Goal: Task Accomplishment & Management: Manage account settings

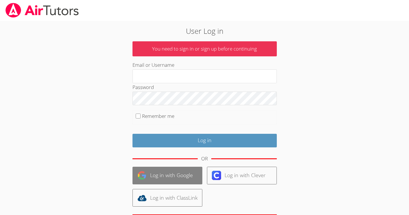
click at [176, 175] on link "Log in with Google" at bounding box center [168, 176] width 70 height 18
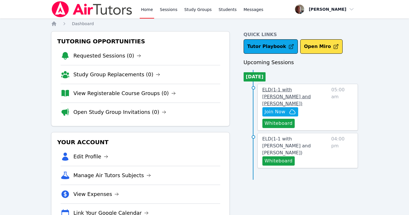
click at [281, 90] on span "ELD ( 1-1 with Kirill Strizhov and Konstantin Uzhinsky )" at bounding box center [287, 96] width 49 height 19
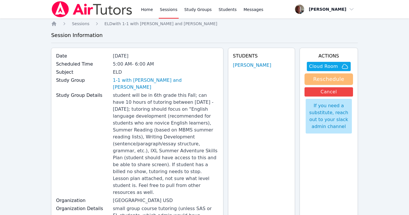
click at [328, 79] on button "Reschedule" at bounding box center [329, 79] width 49 height 12
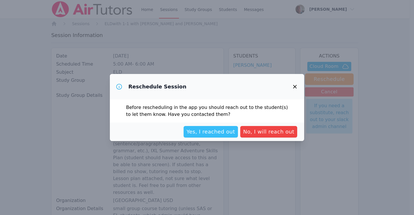
click at [227, 132] on span "Yes, I reached out" at bounding box center [210, 132] width 49 height 8
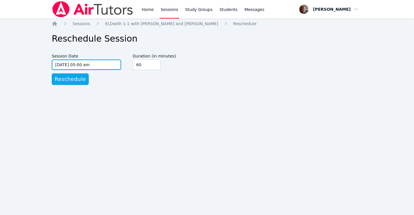
click at [90, 65] on input "08/17/2025 05:00 am" at bounding box center [86, 65] width 69 height 10
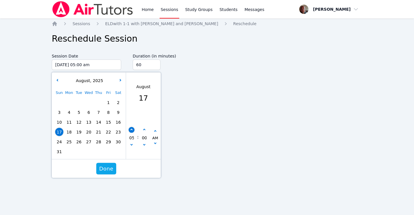
click at [132, 130] on icon "button" at bounding box center [131, 130] width 2 height 2
type input "08/17/2025 06:00 am"
type input "06"
click at [132, 130] on icon "button" at bounding box center [131, 130] width 2 height 2
type input "08/17/2025 07:00 am"
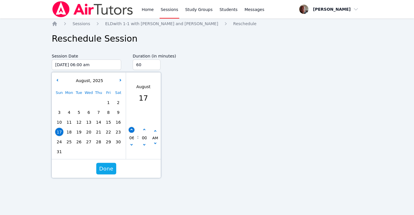
type input "07"
click at [132, 130] on icon "button" at bounding box center [131, 130] width 2 height 2
type input "08/17/2025 08:00 am"
type input "08"
click at [132, 130] on icon "button" at bounding box center [131, 130] width 2 height 2
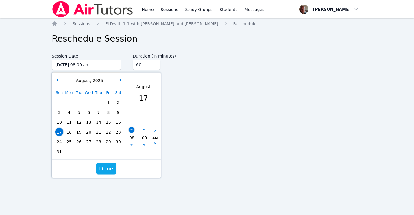
type input "08/17/2025 09:00 am"
type input "09"
click at [133, 143] on button "button" at bounding box center [132, 145] width 6 height 6
type input "08/17/2025 08:00 am"
type input "08"
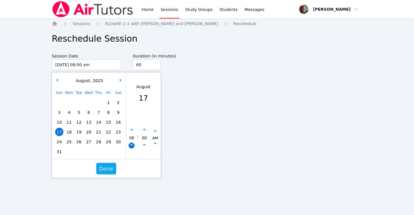
click at [133, 143] on button "button" at bounding box center [132, 145] width 6 height 6
type input "08/17/2025 07:00 am"
type input "07"
click at [154, 132] on button "button" at bounding box center [155, 131] width 6 height 6
type input "08/17/2025 07:00 pm"
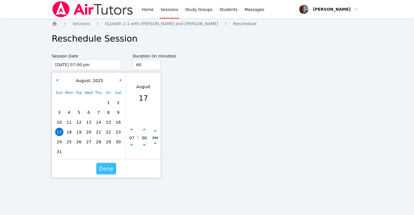
click at [107, 168] on span "Done" at bounding box center [106, 169] width 14 height 8
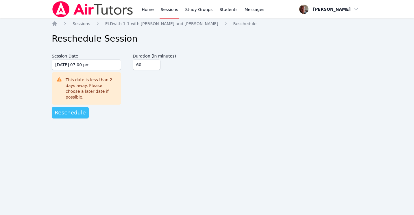
click at [73, 109] on span "Reschedule" at bounding box center [70, 113] width 31 height 8
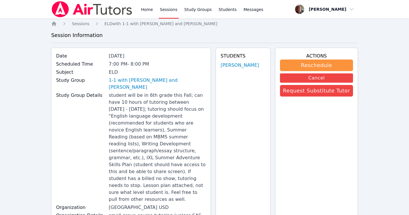
click at [167, 10] on link "Sessions" at bounding box center [169, 9] width 20 height 18
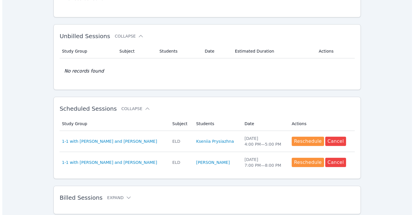
scroll to position [97, 0]
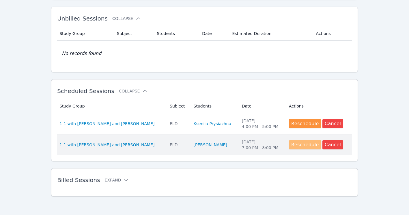
click at [307, 141] on button "Reschedule" at bounding box center [305, 144] width 32 height 9
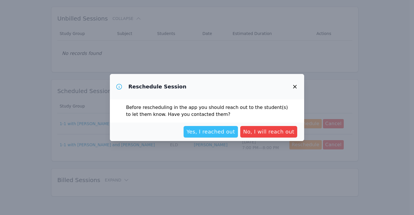
click at [225, 133] on span "Yes, I reached out" at bounding box center [210, 132] width 49 height 8
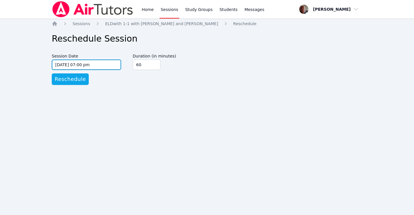
click at [93, 64] on input "08/17/2025 07:00 pm" at bounding box center [86, 65] width 69 height 10
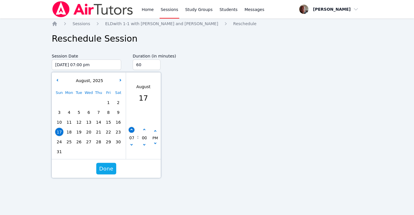
click at [131, 130] on icon "button" at bounding box center [131, 130] width 2 height 2
type input "08/17/2025 08:00 pm"
type input "08"
click at [131, 130] on icon "button" at bounding box center [131, 130] width 2 height 2
type input "08/17/2025 09:00 pm"
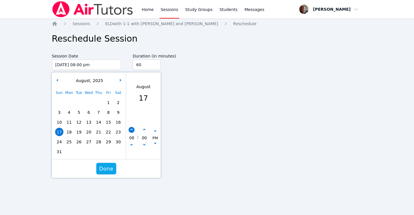
type input "09"
click at [131, 130] on icon "button" at bounding box center [131, 130] width 2 height 2
type input "08/17/2025 10:00 pm"
type input "10"
click at [131, 130] on icon "button" at bounding box center [131, 130] width 2 height 2
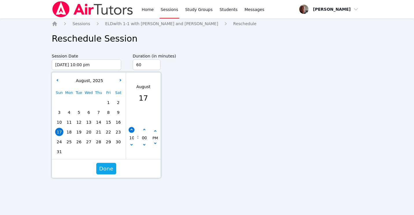
type input "08/17/2025 11:00 pm"
type input "11"
click at [131, 130] on icon "button" at bounding box center [131, 130] width 2 height 2
type input "08/18/2025 12:00 am"
type input "12"
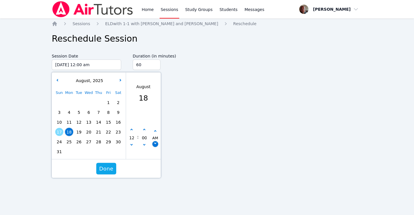
click at [155, 144] on button "button" at bounding box center [155, 144] width 6 height 6
click at [58, 129] on span "17" at bounding box center [59, 132] width 8 height 8
type input "08/17/2025 12:00 pm"
click at [105, 170] on span "Done" at bounding box center [106, 169] width 14 height 8
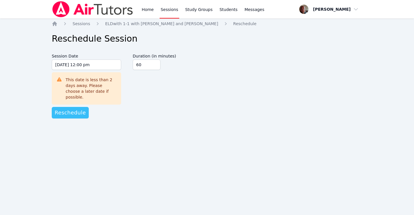
click at [70, 109] on span "Reschedule" at bounding box center [70, 113] width 31 height 8
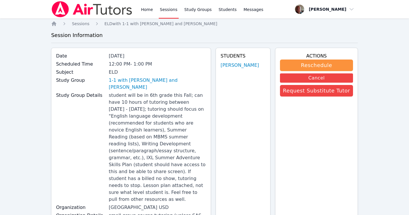
click at [166, 8] on link "Sessions" at bounding box center [169, 9] width 20 height 18
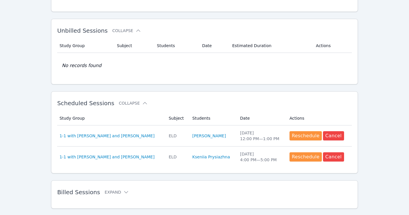
scroll to position [85, 0]
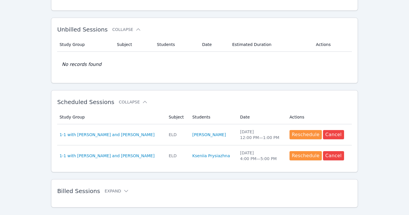
click at [376, 129] on div "Home Sessions Study Groups Students Messages Open user menu Konstantin Uzhinsky…" at bounding box center [204, 70] width 409 height 312
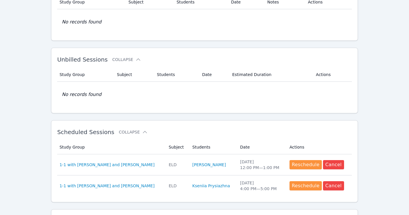
scroll to position [58, 0]
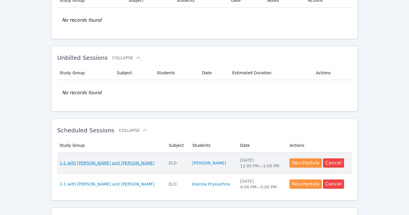
click at [122, 163] on span "1-1 with Kirill Strizhov and Konstantin Uzhinsky" at bounding box center [107, 163] width 95 height 6
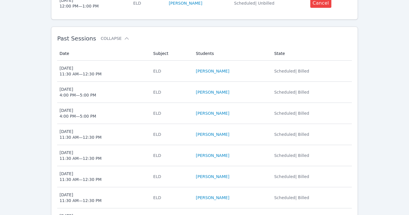
scroll to position [357, 0]
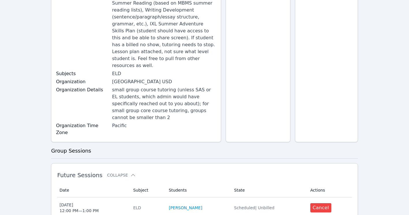
scroll to position [168, 0]
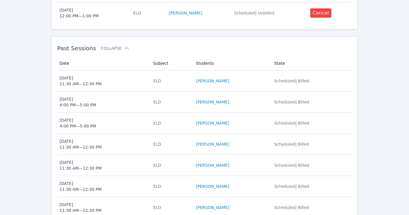
scroll to position [357, 0]
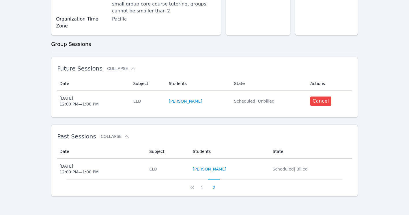
scroll to position [168, 0]
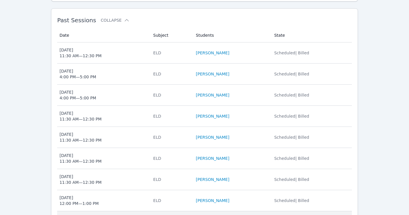
scroll to position [327, 0]
